Goal: Transaction & Acquisition: Purchase product/service

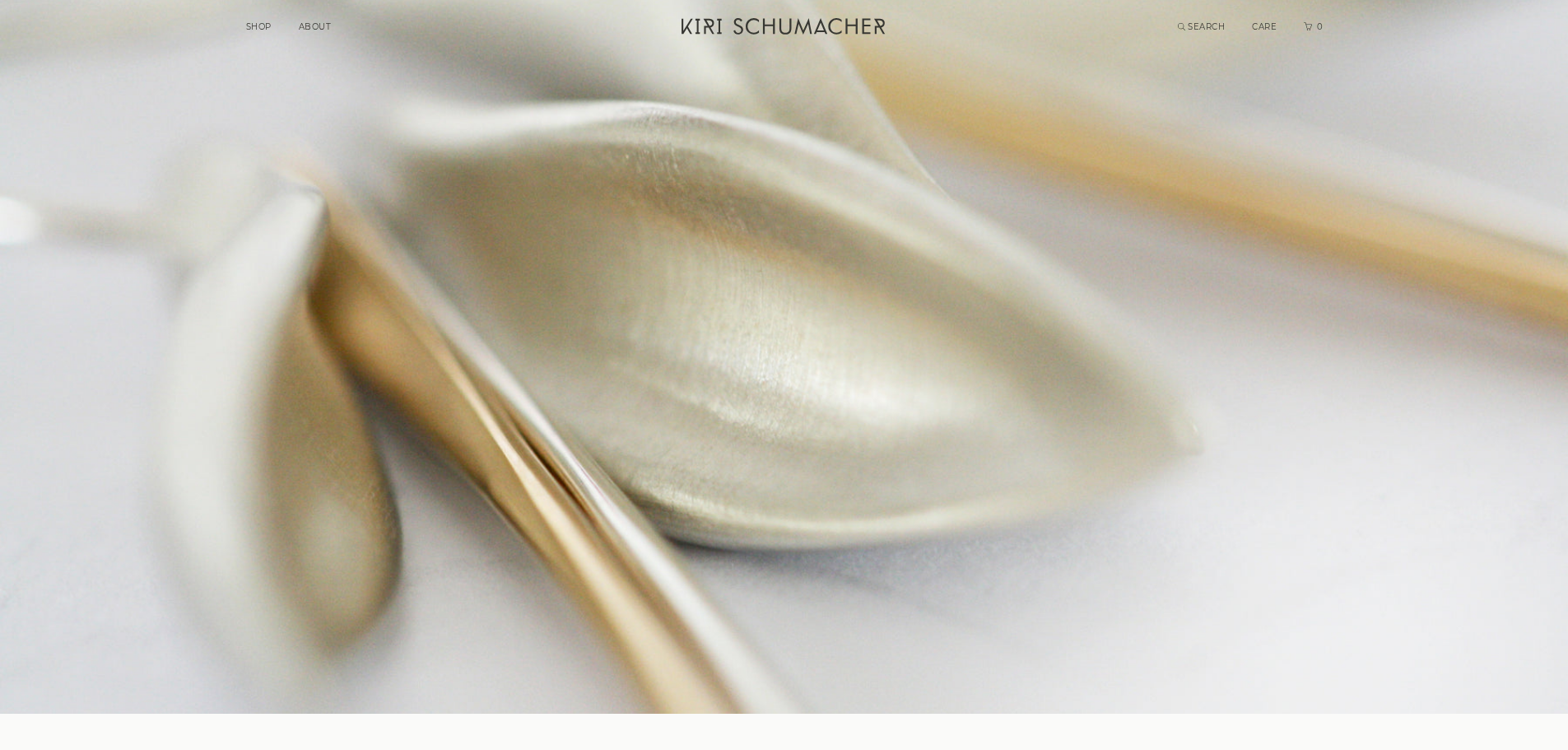
click at [258, 27] on link "SHOP" at bounding box center [259, 26] width 25 height 11
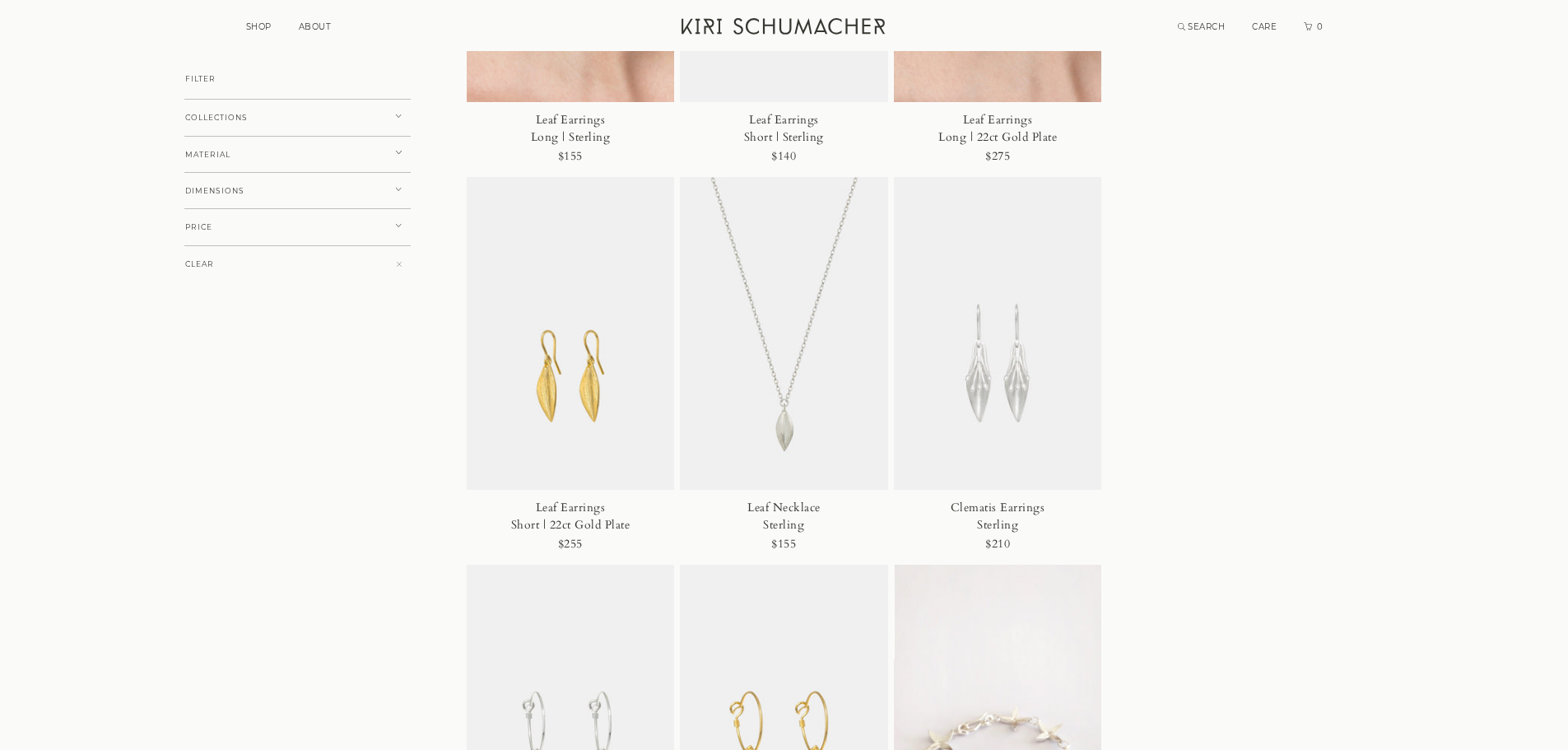
scroll to position [3869, 0]
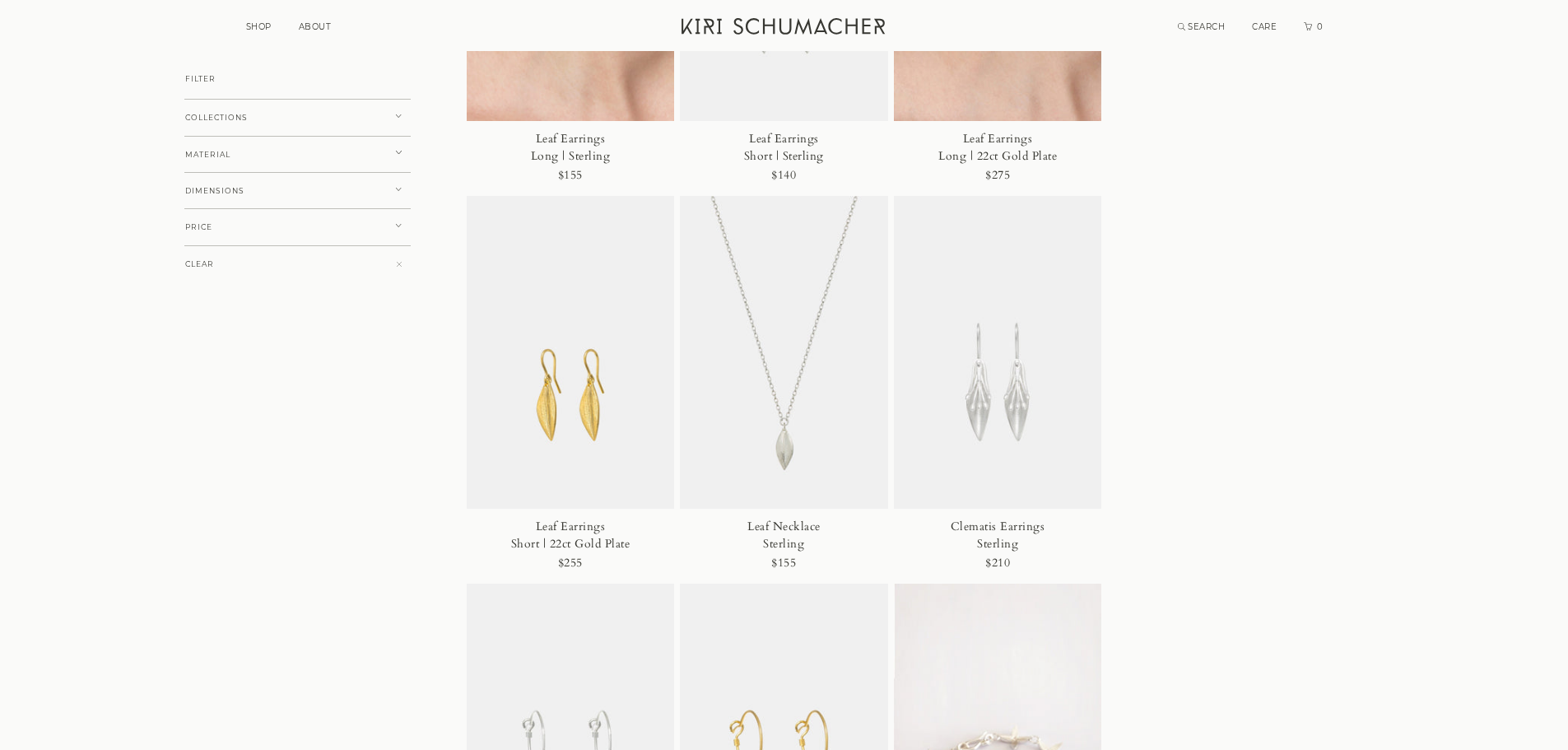
click at [993, 381] on img at bounding box center [998, 352] width 209 height 313
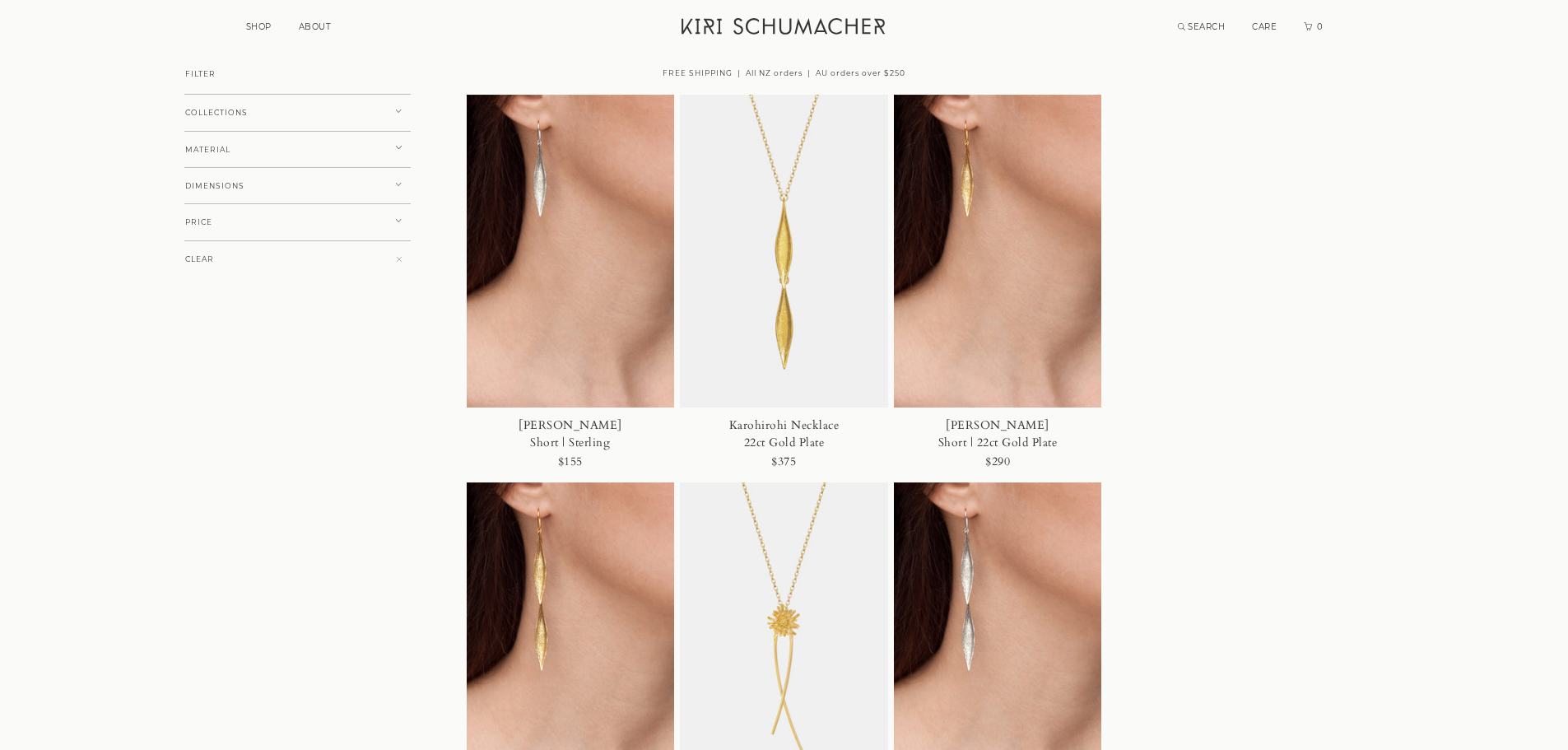
scroll to position [0, 0]
